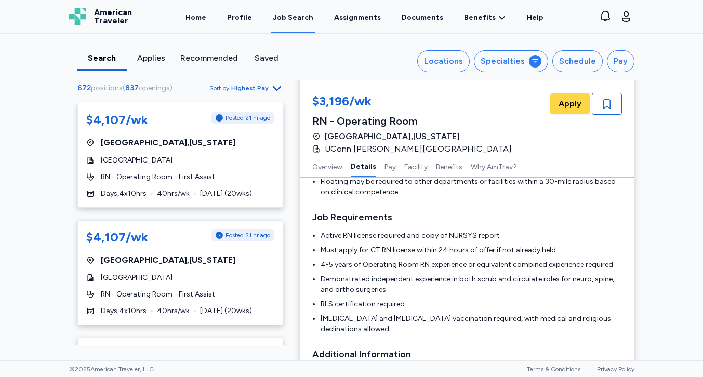
click at [256, 91] on span "Highest Pay" at bounding box center [249, 88] width 37 height 8
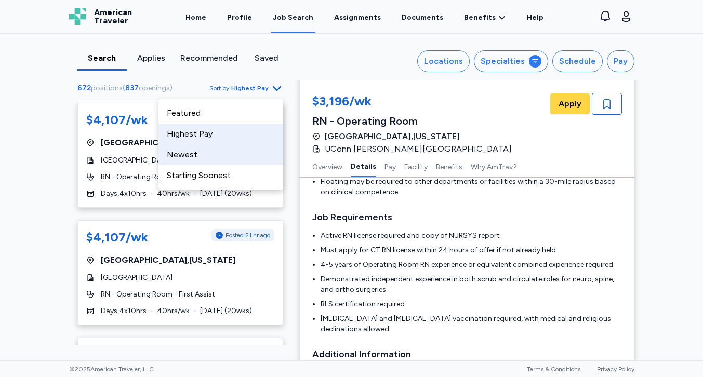
click at [205, 157] on div "Newest" at bounding box center [220, 154] width 125 height 21
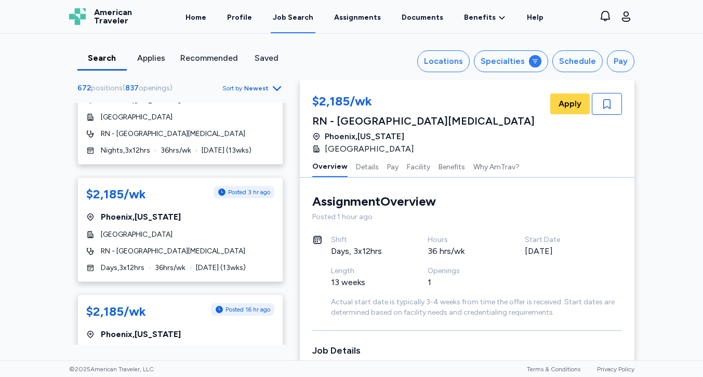
scroll to position [749, 0]
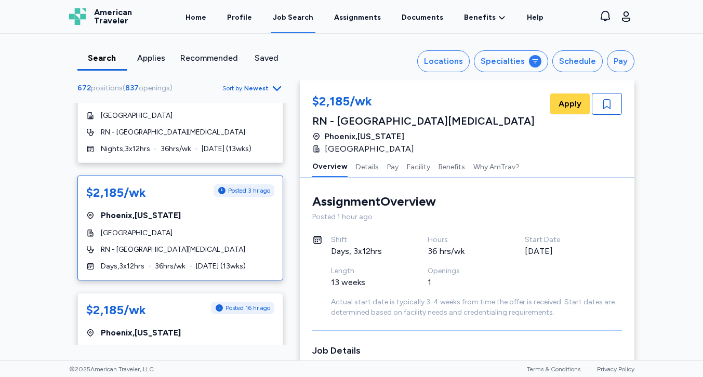
click at [199, 184] on div "$2,185/wk Posted 3 hr ago" at bounding box center [180, 192] width 188 height 17
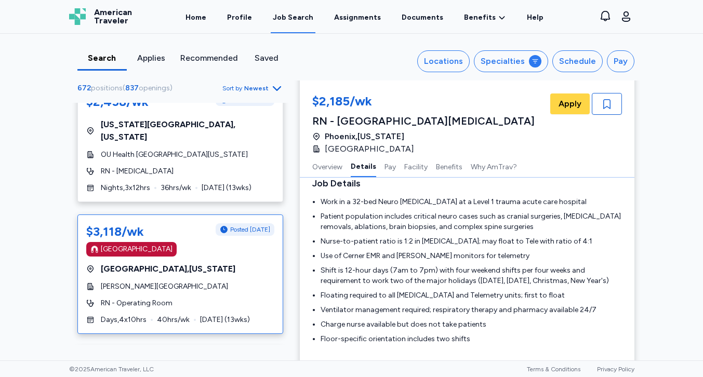
scroll to position [3975, 0]
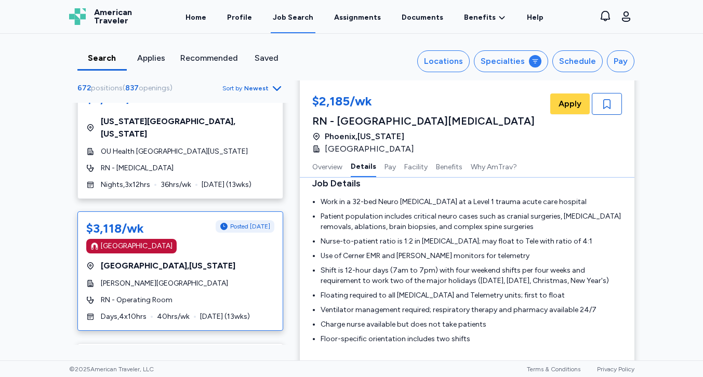
click at [236, 211] on div "$3,118/wk Posted [DATE] [GEOGRAPHIC_DATA] [GEOGRAPHIC_DATA] , [US_STATE][GEOGRA…" at bounding box center [180, 270] width 206 height 119
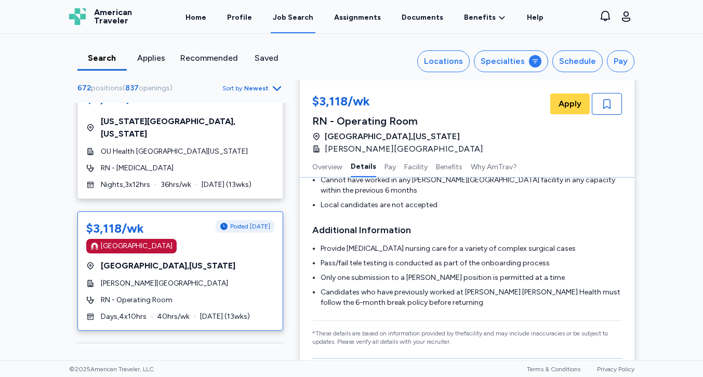
scroll to position [425, 0]
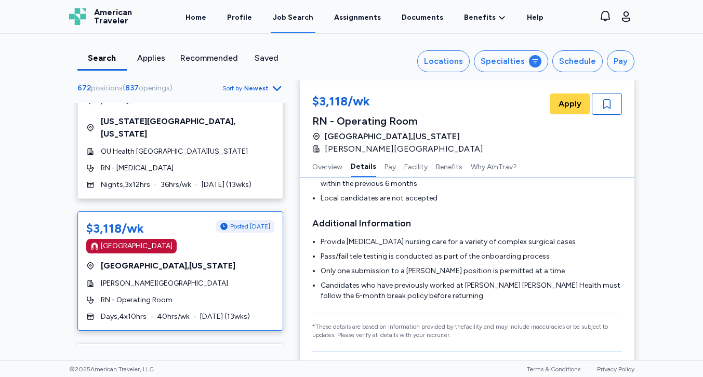
click at [464, 280] on li "Candidates who have previously worked at [PERSON_NAME] [PERSON_NAME] Health mus…" at bounding box center [470, 290] width 301 height 21
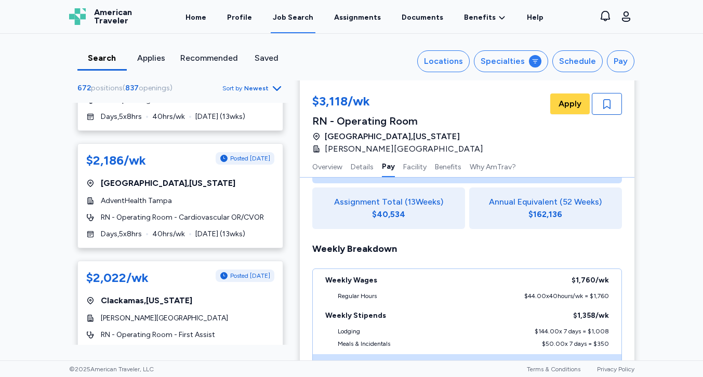
scroll to position [5508, 0]
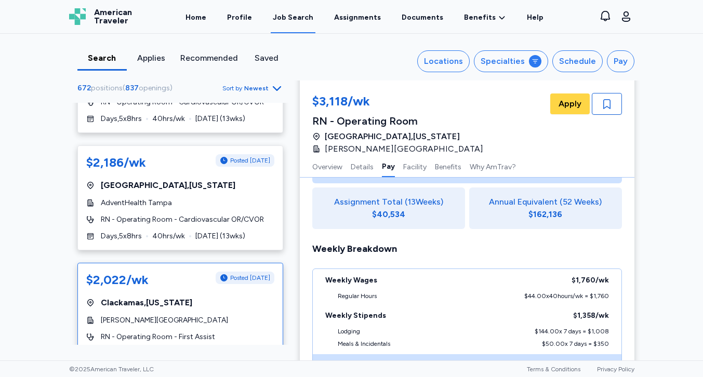
click at [245, 315] on div "[PERSON_NAME][GEOGRAPHIC_DATA]" at bounding box center [180, 320] width 188 height 10
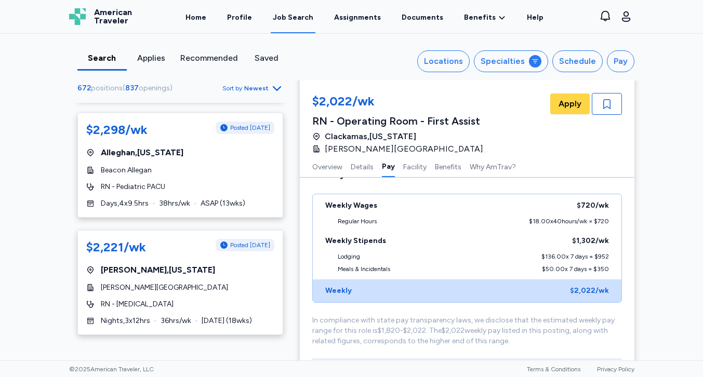
scroll to position [5775, 0]
click at [257, 93] on span "Sort by Newest" at bounding box center [252, 88] width 61 height 12
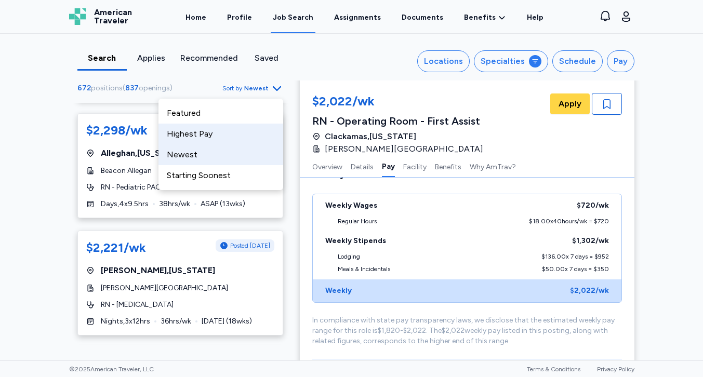
click at [224, 135] on div "Highest Pay" at bounding box center [220, 134] width 125 height 21
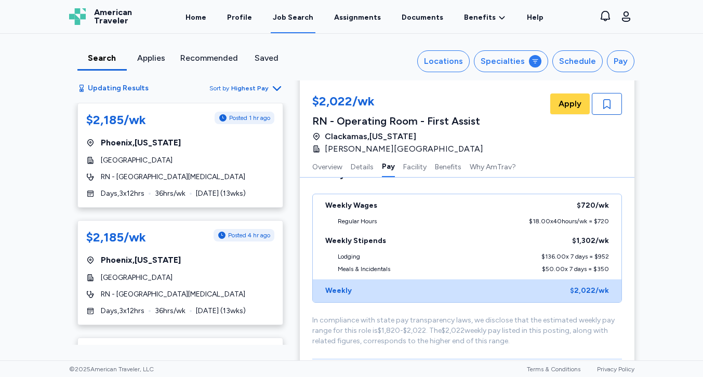
click at [245, 89] on span "Highest Pay" at bounding box center [249, 88] width 37 height 8
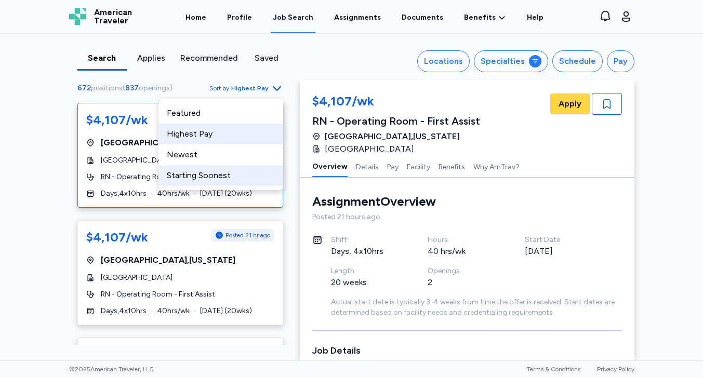
click at [216, 173] on div "Starting Soonest" at bounding box center [220, 175] width 125 height 21
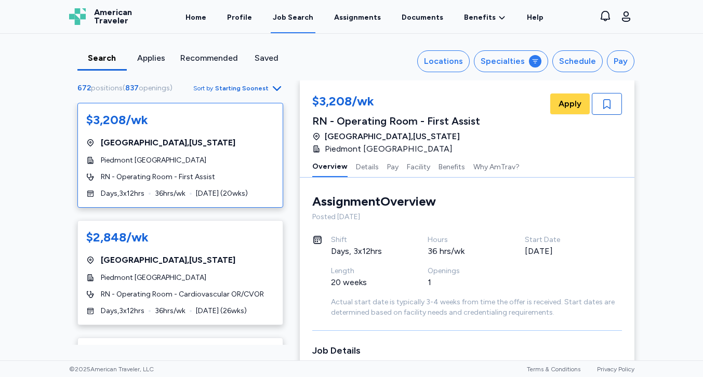
click at [223, 159] on div "Piedmont [GEOGRAPHIC_DATA]" at bounding box center [180, 160] width 188 height 10
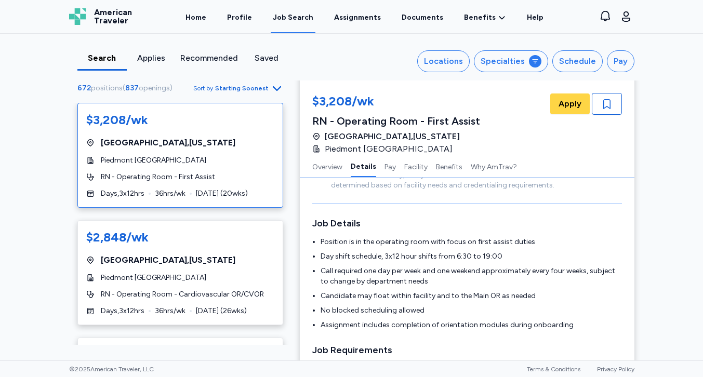
scroll to position [130, 0]
click at [249, 87] on span "Starting Soonest" at bounding box center [241, 88] width 53 height 8
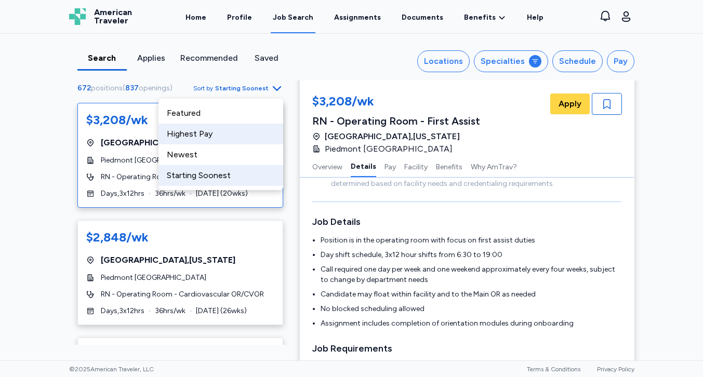
click at [236, 128] on div "Highest Pay" at bounding box center [220, 134] width 125 height 21
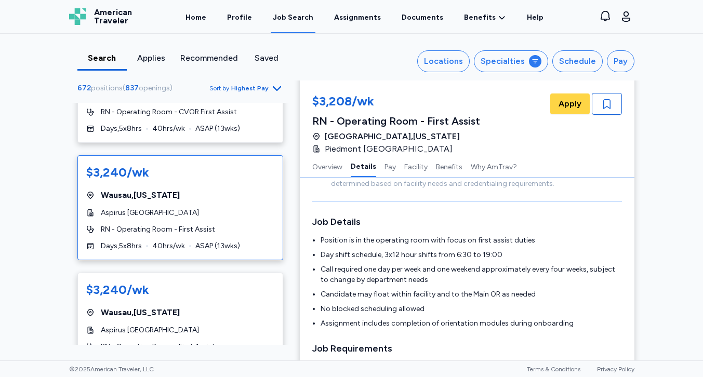
scroll to position [1147, 0]
click at [254, 189] on div "[GEOGRAPHIC_DATA] , [US_STATE]" at bounding box center [180, 195] width 188 height 12
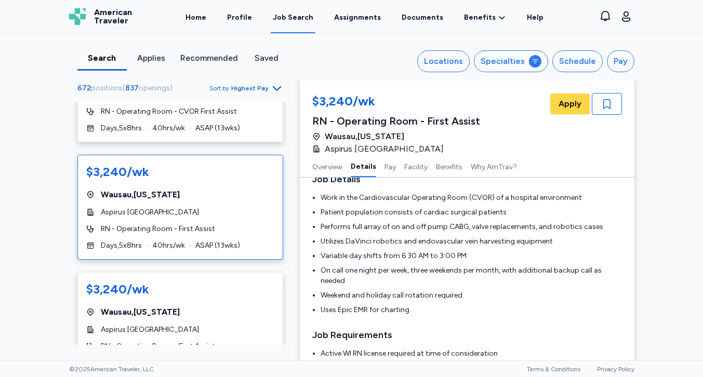
scroll to position [166, 0]
